Goal: Task Accomplishment & Management: Manage account settings

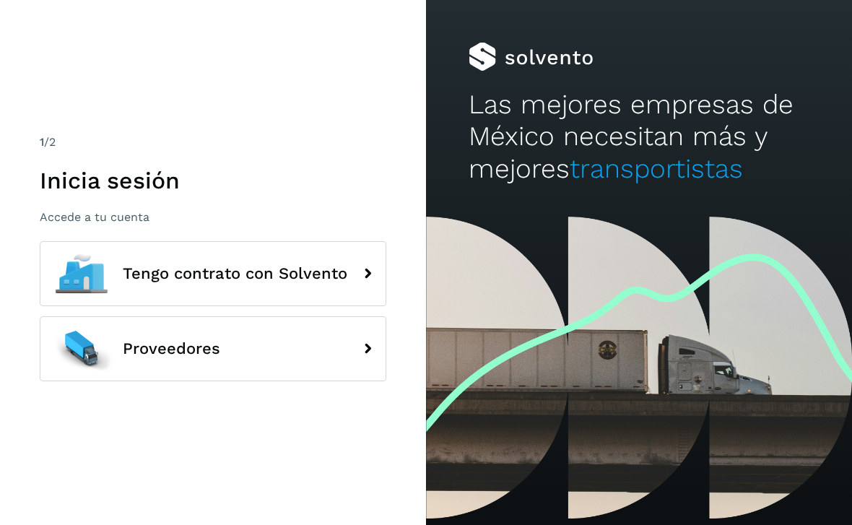
click at [136, 193] on h1 "Inicia sesión" at bounding box center [213, 180] width 346 height 27
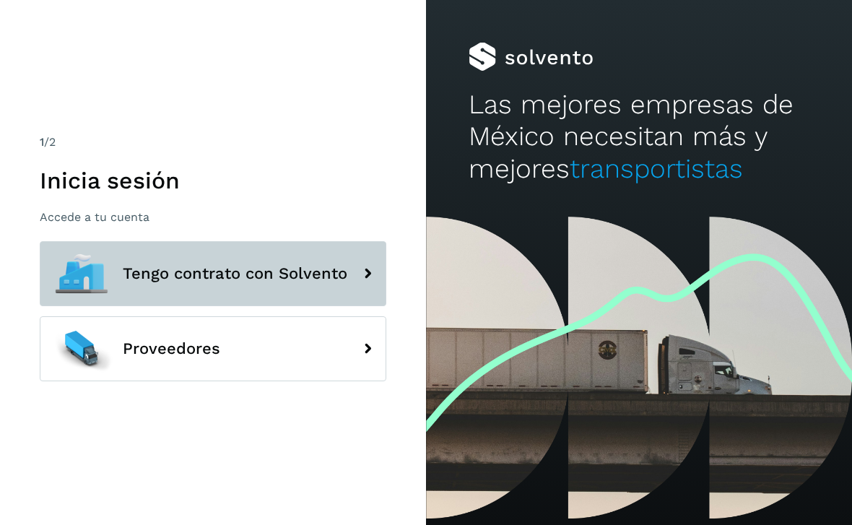
click at [264, 268] on span "Tengo contrato con Solvento" at bounding box center [235, 273] width 224 height 17
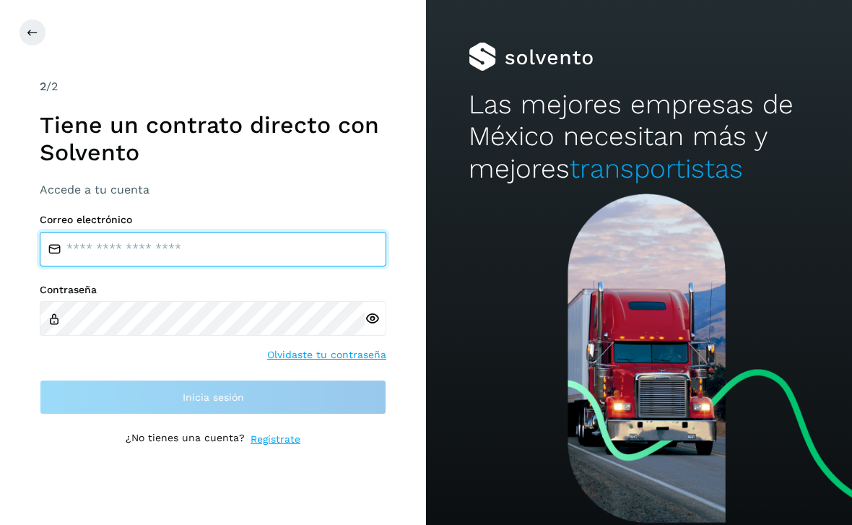
type input "**********"
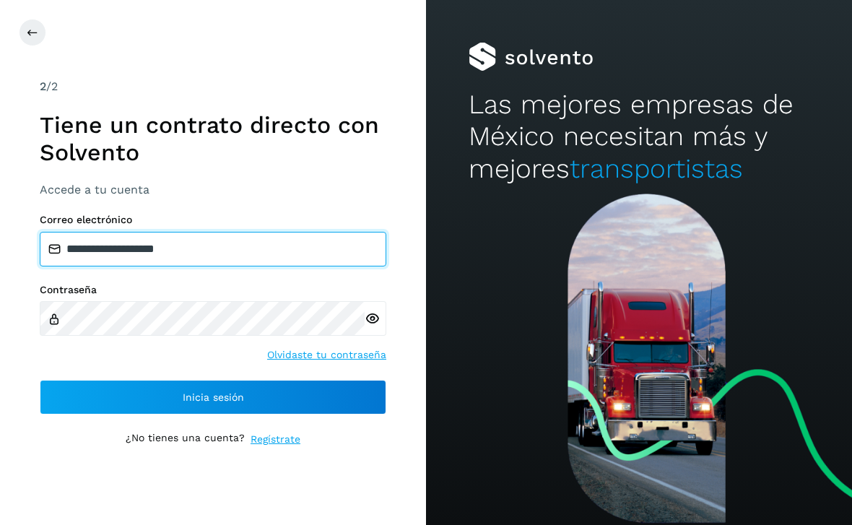
click at [215, 258] on input "**********" at bounding box center [213, 249] width 346 height 35
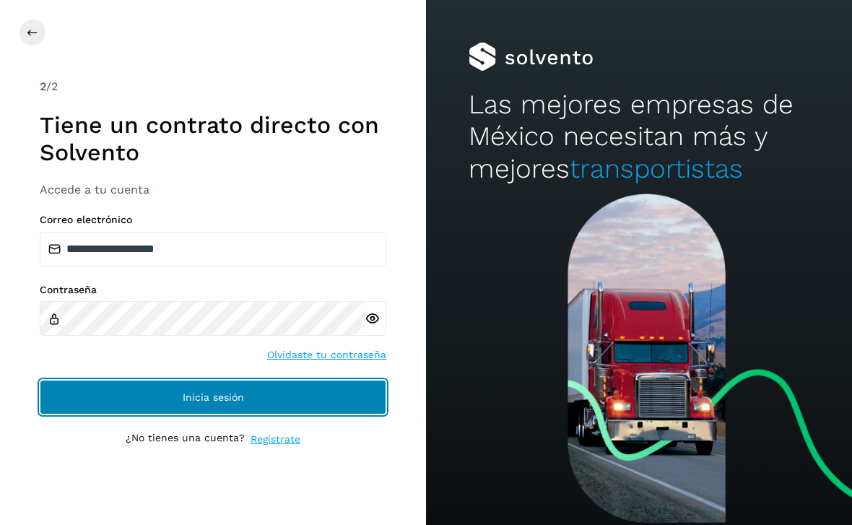
click at [302, 394] on button "Inicia sesión" at bounding box center [213, 397] width 346 height 35
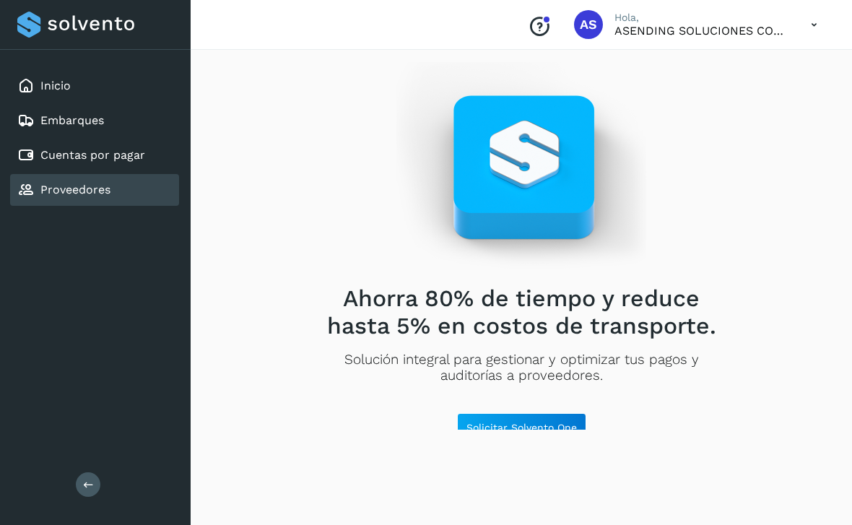
click at [585, 25] on span "AS" at bounding box center [587, 25] width 17 height 0
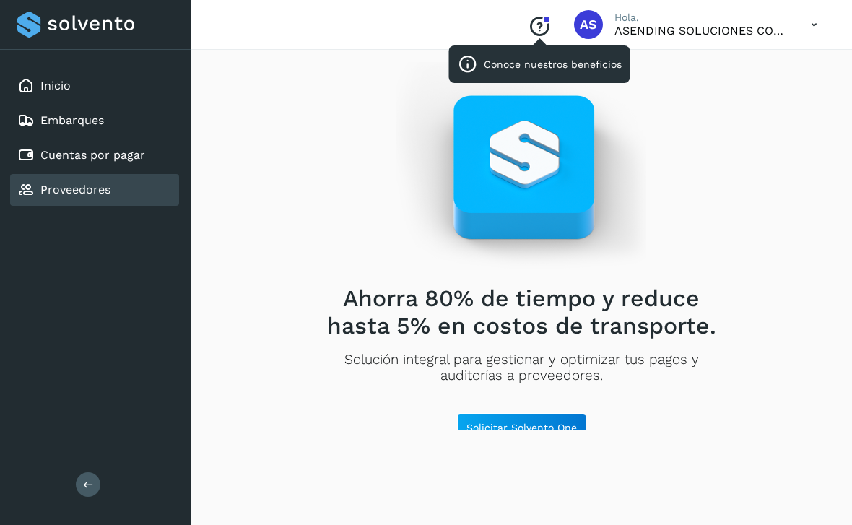
click at [539, 27] on icon "Conoce nuestros beneficios" at bounding box center [539, 26] width 23 height 23
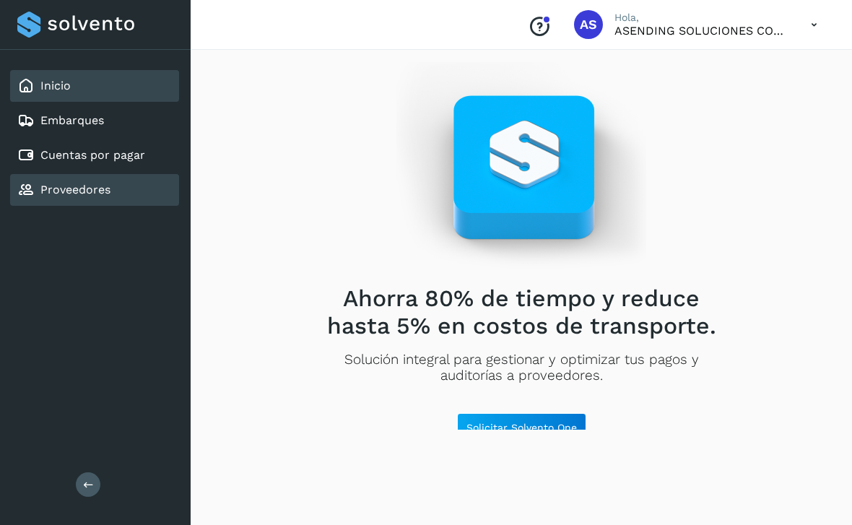
click at [63, 90] on link "Inicio" at bounding box center [55, 86] width 30 height 14
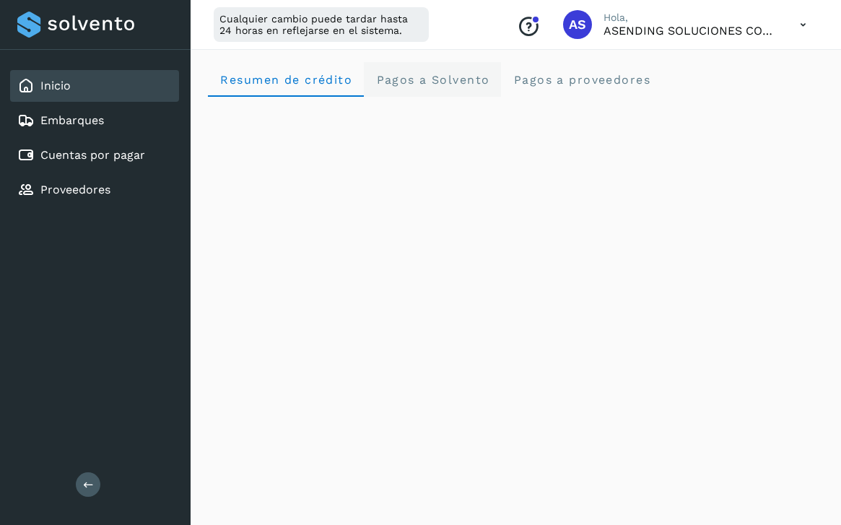
click at [446, 78] on span "Pagos a Solvento" at bounding box center [432, 80] width 114 height 14
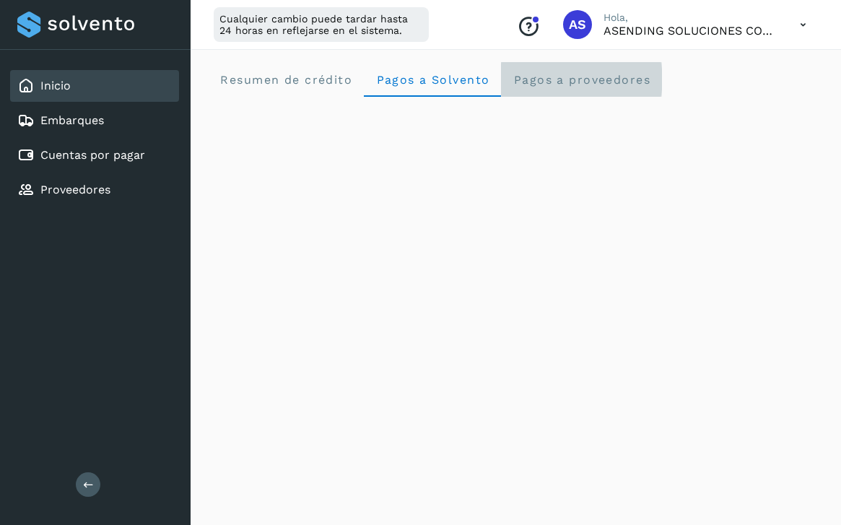
click at [567, 83] on span "Pagos a proveedores" at bounding box center [581, 80] width 138 height 14
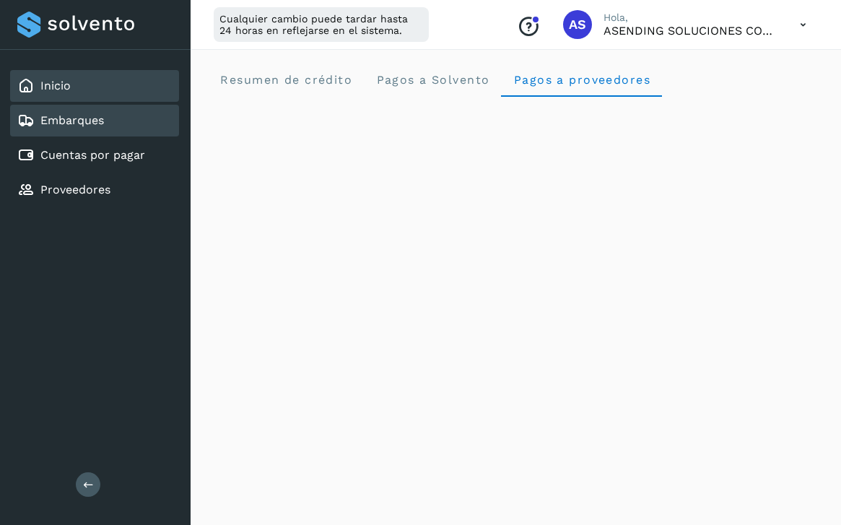
click at [74, 112] on div "Embarques" at bounding box center [60, 120] width 87 height 17
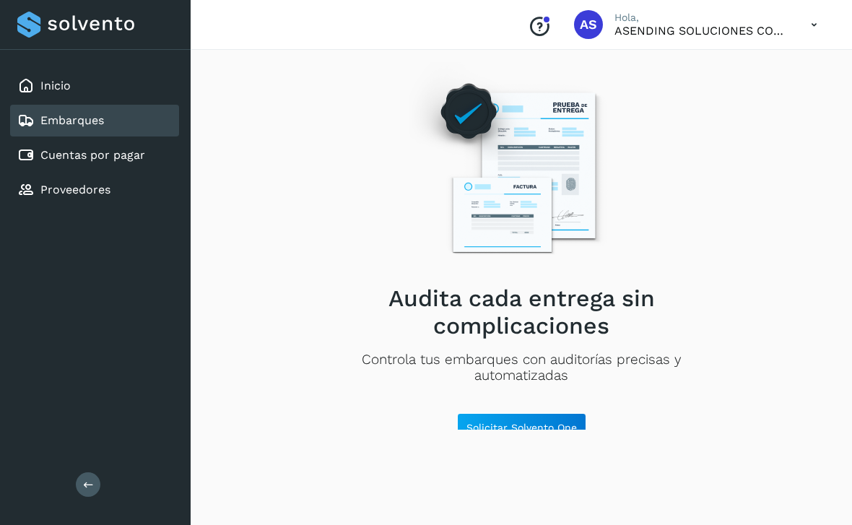
scroll to position [12, 0]
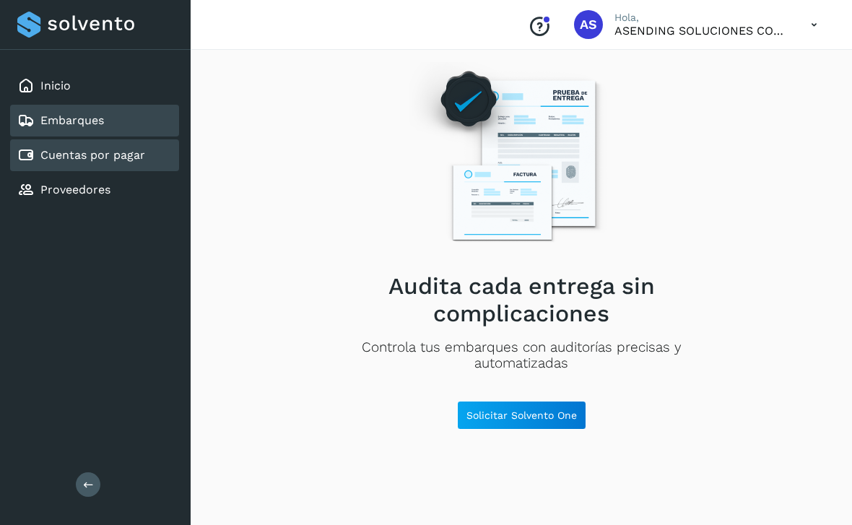
click at [128, 159] on link "Cuentas por pagar" at bounding box center [92, 155] width 105 height 14
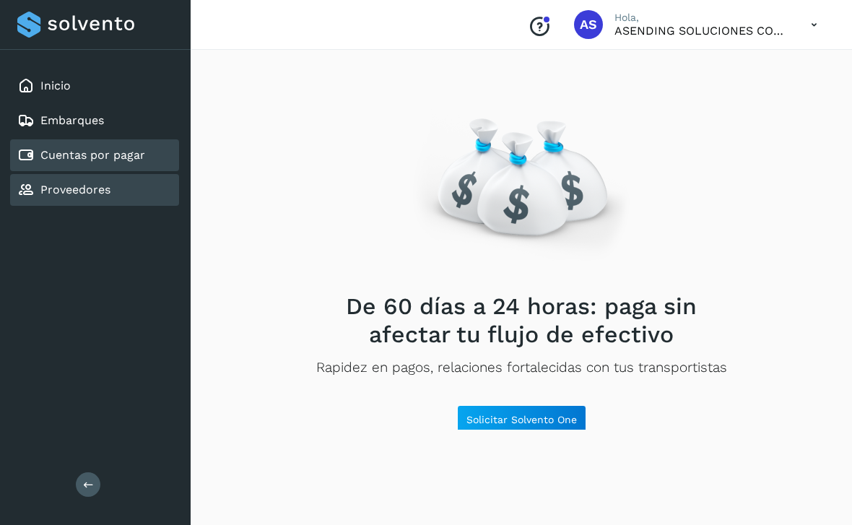
click at [79, 188] on link "Proveedores" at bounding box center [75, 190] width 70 height 14
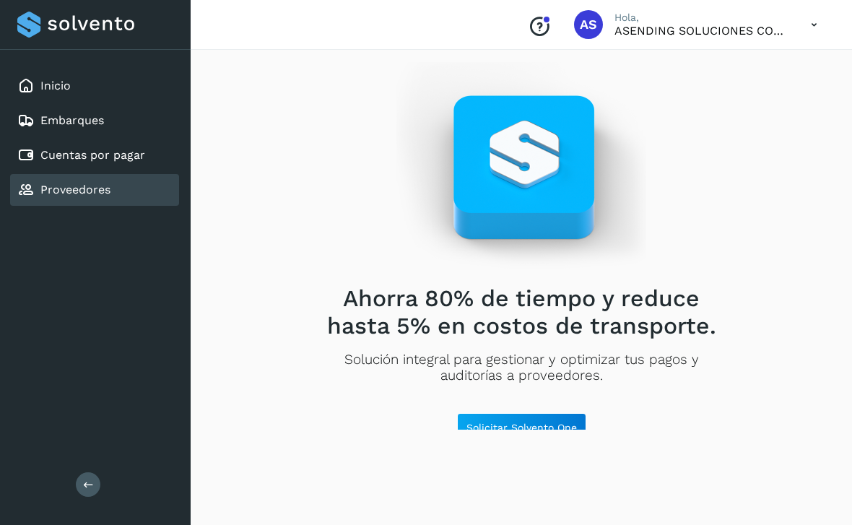
click at [697, 26] on p "ASENDING SOLUCIONES COMERCIALES SAS DE CV" at bounding box center [700, 31] width 173 height 14
click at [587, 25] on span "AS" at bounding box center [587, 25] width 17 height 0
click at [812, 25] on icon at bounding box center [814, 25] width 30 height 30
click at [747, 69] on div "Documentación" at bounding box center [742, 64] width 172 height 27
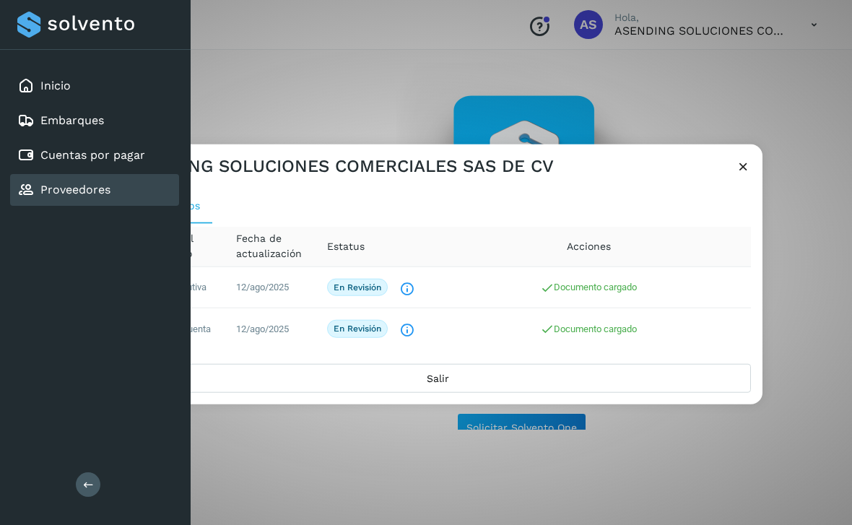
click at [740, 167] on icon at bounding box center [742, 165] width 15 height 15
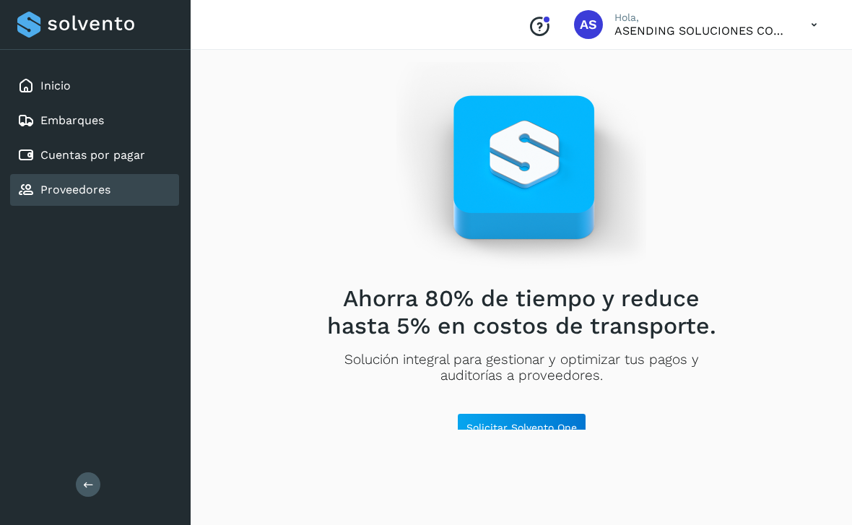
click at [813, 30] on icon at bounding box center [814, 25] width 30 height 30
click at [727, 93] on div "Cerrar sesión" at bounding box center [742, 92] width 172 height 27
